Goal: Task Accomplishment & Management: Complete application form

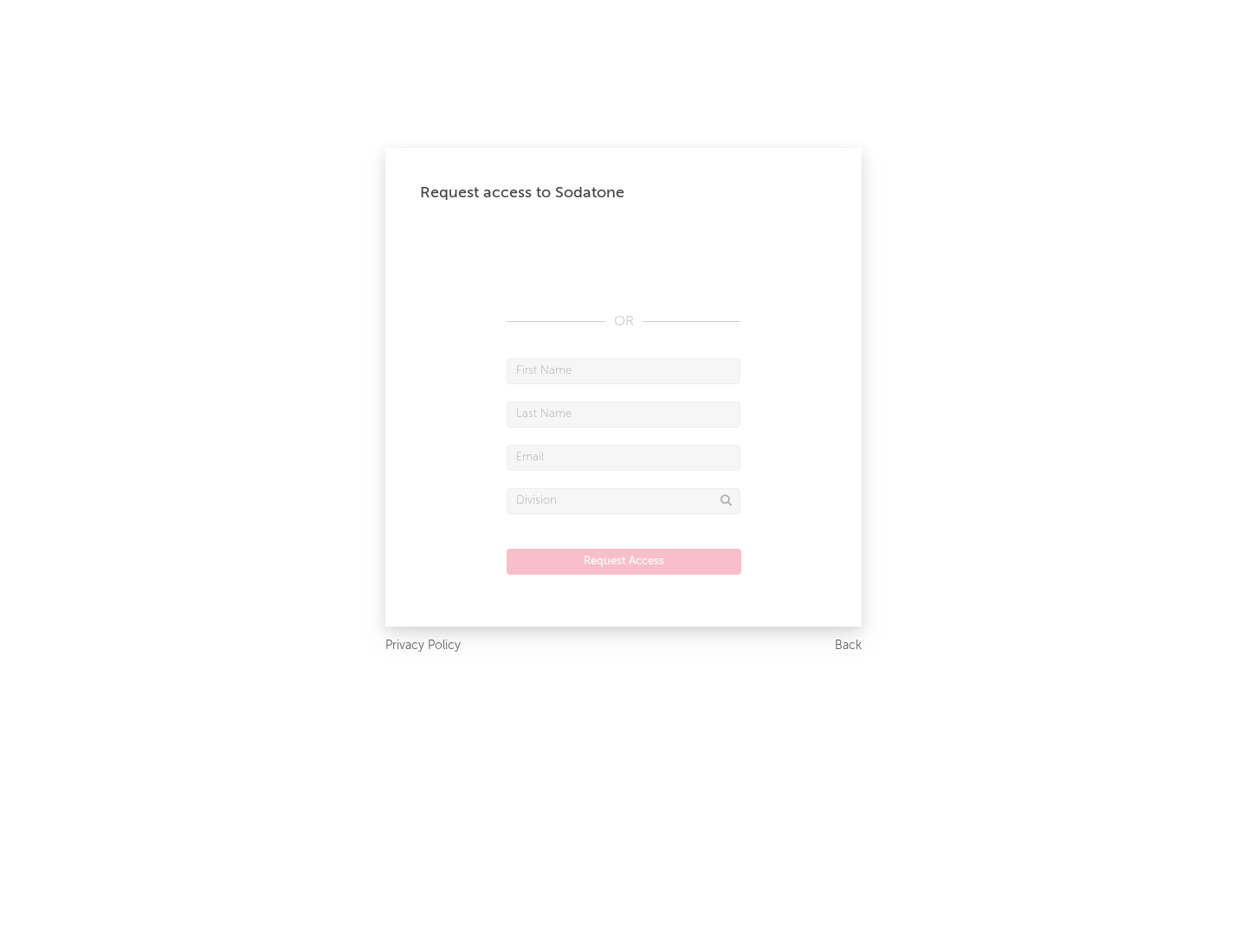
click at [623, 371] on input "text" at bounding box center [623, 371] width 234 height 26
type input "[PERSON_NAME]"
click at [623, 414] on input "text" at bounding box center [623, 414] width 234 height 26
type input "[PERSON_NAME]"
click at [623, 457] on input "text" at bounding box center [623, 457] width 234 height 26
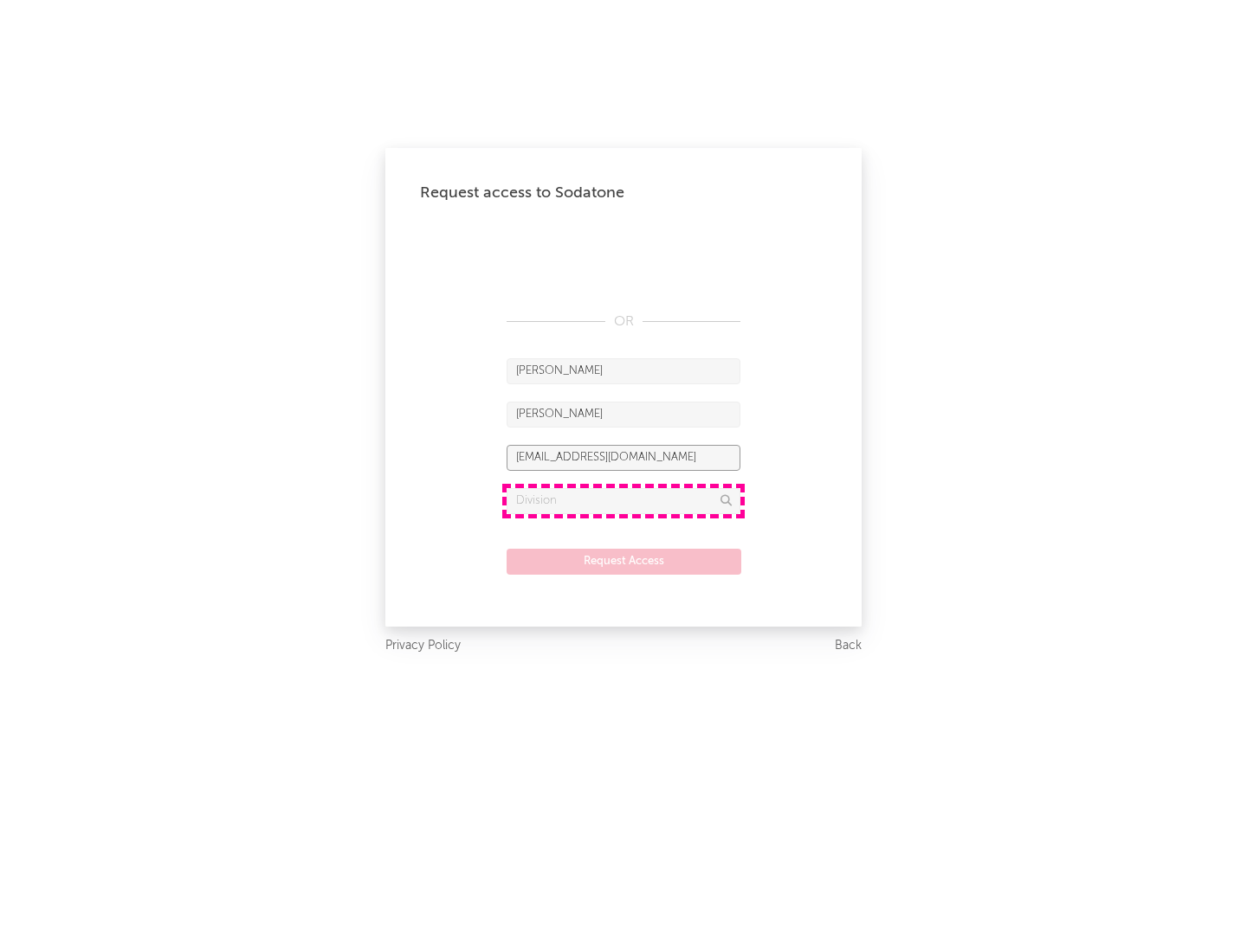
type input "[EMAIL_ADDRESS][DOMAIN_NAME]"
click at [623, 501] on input "text" at bounding box center [623, 501] width 234 height 26
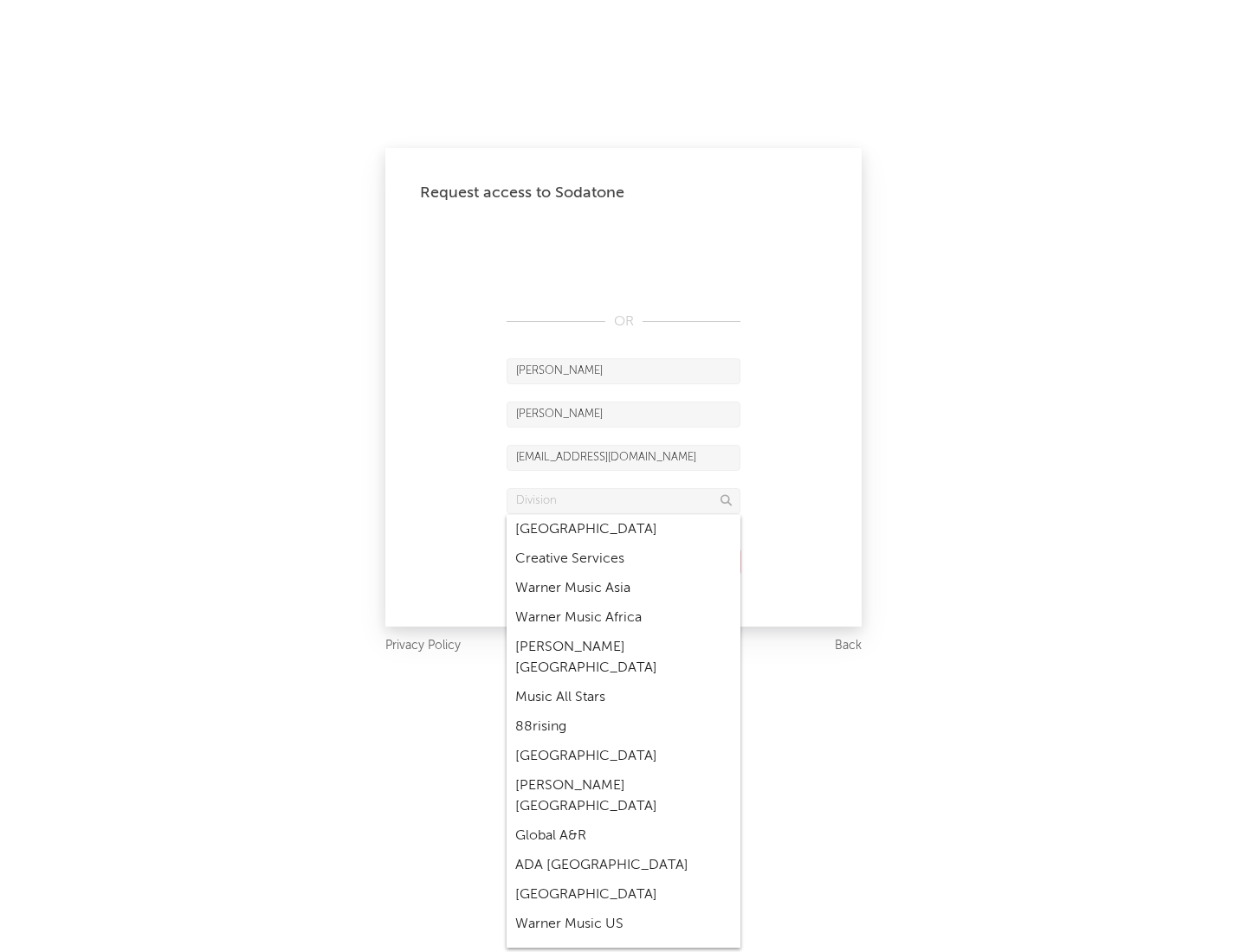
click at [623, 682] on div "Music All Stars" at bounding box center [623, 697] width 234 height 30
type input "Music All Stars"
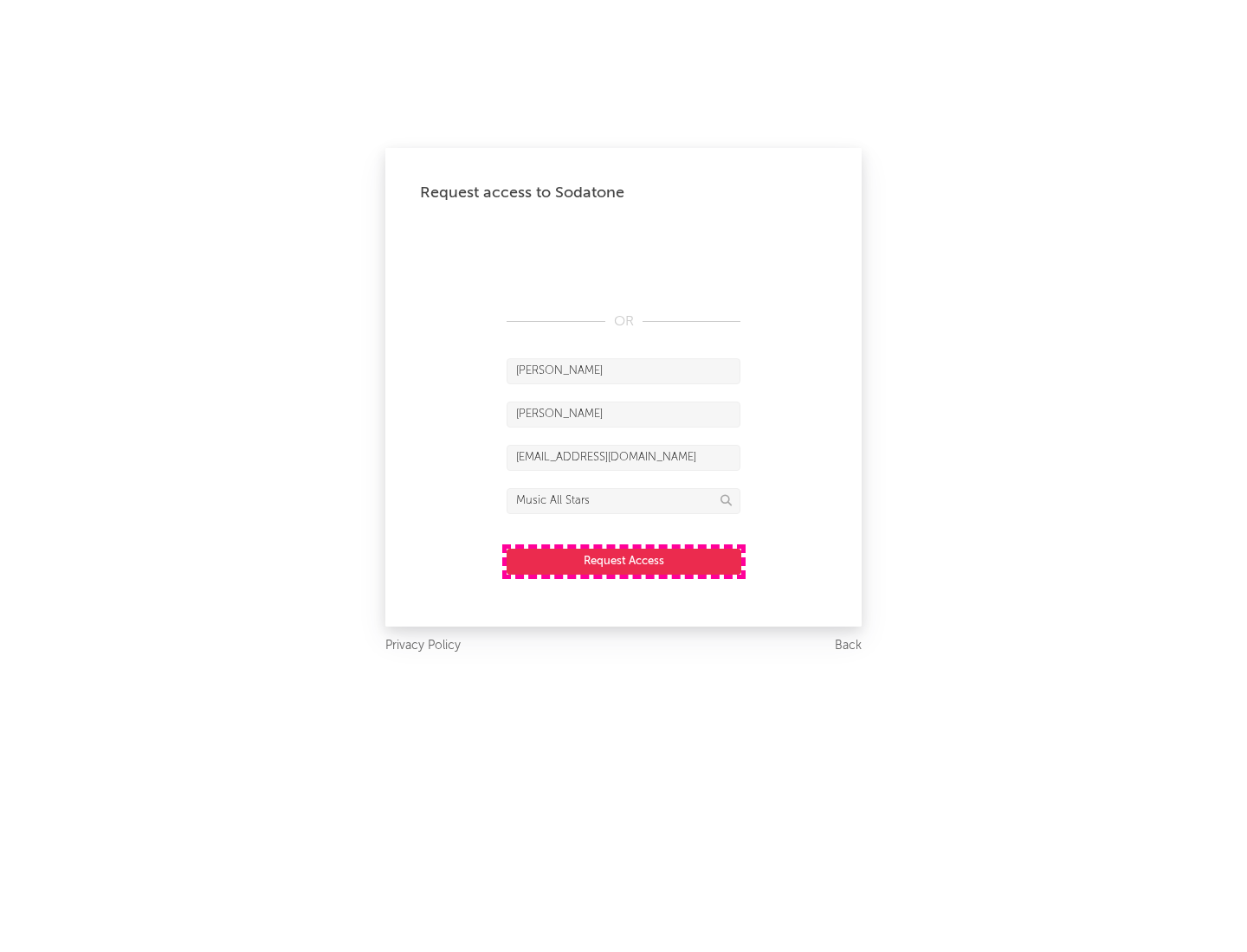
click at [623, 561] on button "Request Access" at bounding box center [624, 561] width 235 height 26
